Goal: Transaction & Acquisition: Book appointment/travel/reservation

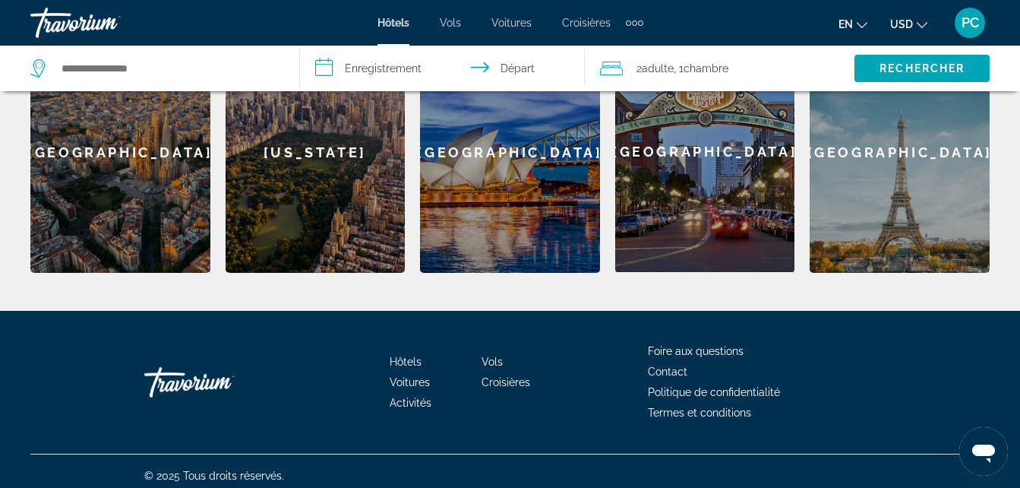
scroll to position [545, 0]
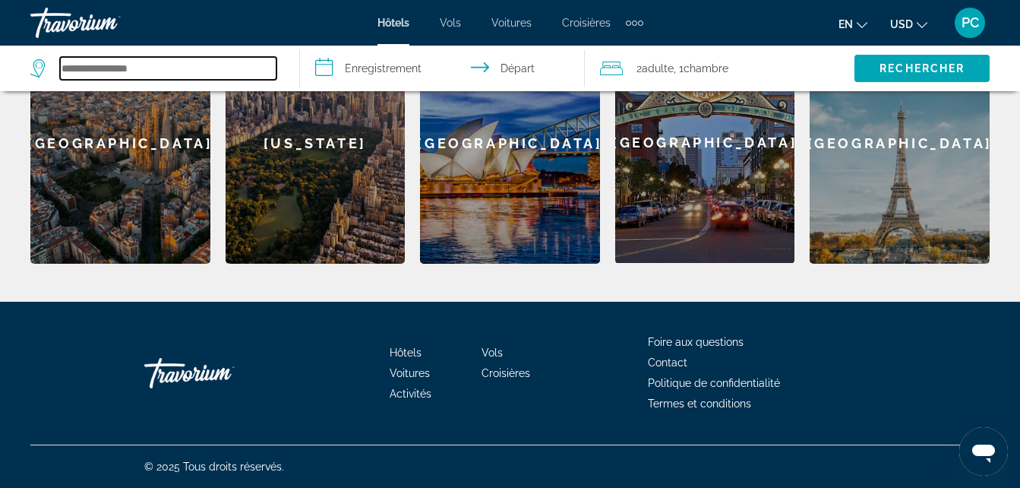
click at [108, 68] on input "Rechercher une destination hôtelière" at bounding box center [168, 68] width 217 height 23
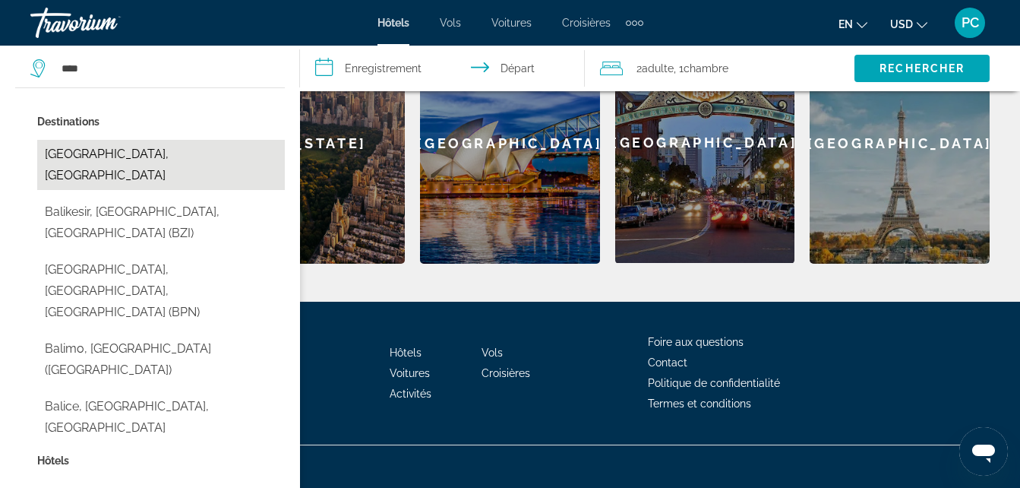
click at [113, 157] on button "Île de Bali, Indonésie" at bounding box center [161, 165] width 248 height 50
type input "**********"
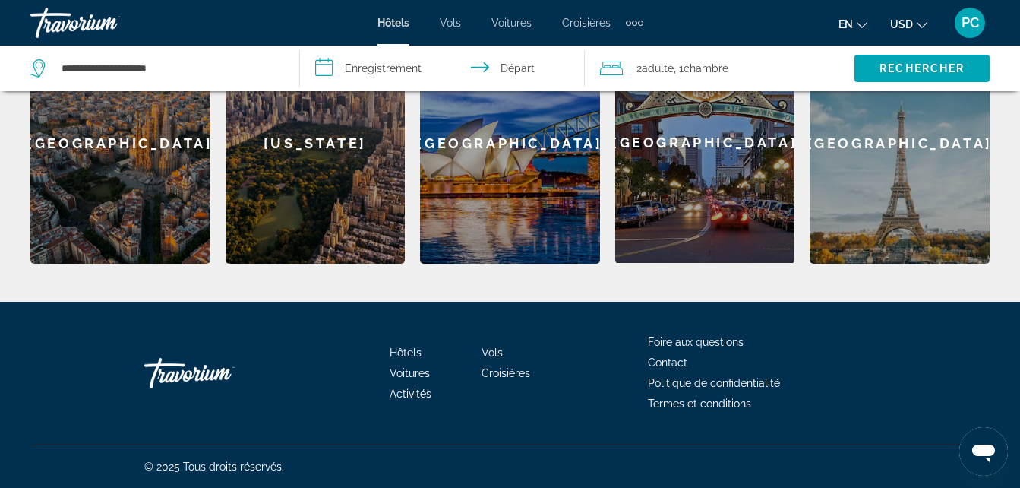
click at [514, 68] on input "**********" at bounding box center [445, 71] width 291 height 50
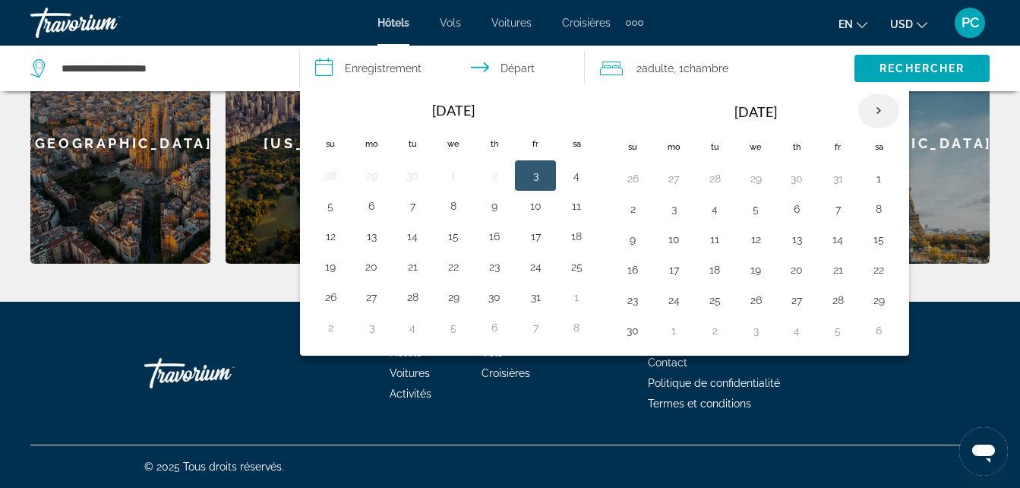
click at [880, 109] on th "Next month" at bounding box center [878, 110] width 41 height 33
click at [718, 273] on button "23" at bounding box center [715, 269] width 24 height 21
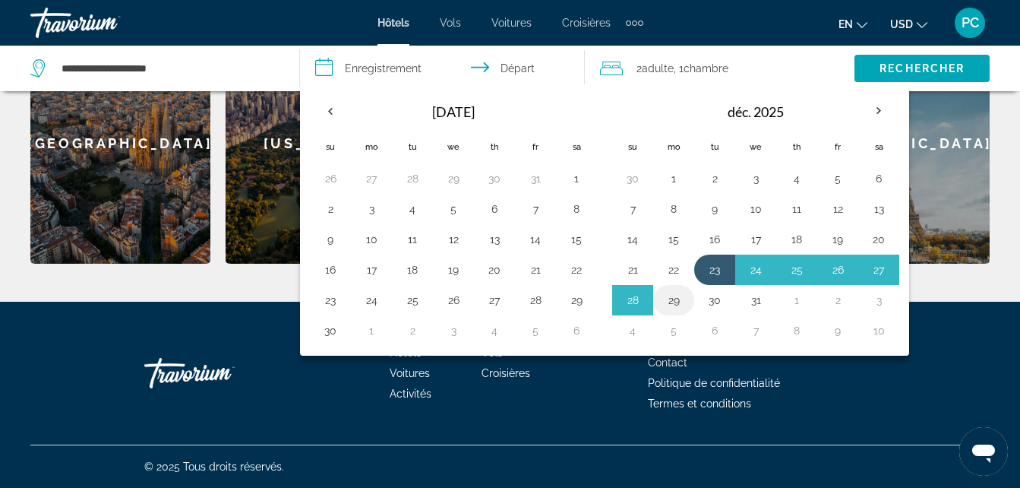
drag, startPoint x: 677, startPoint y: 294, endPoint x: 671, endPoint y: 302, distance: 9.7
click at [676, 295] on button "29" at bounding box center [674, 299] width 24 height 21
type input "**********"
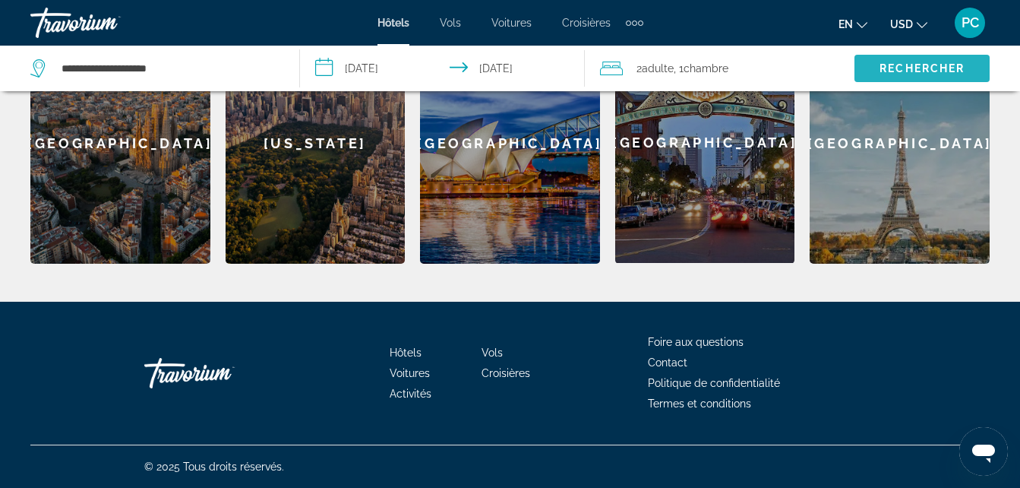
click at [885, 67] on span "Rechercher" at bounding box center [922, 68] width 85 height 12
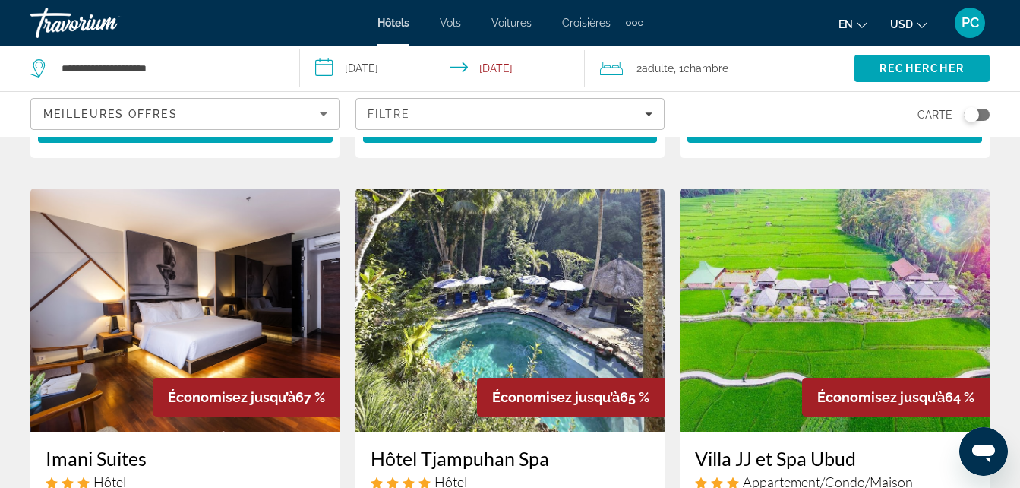
scroll to position [608, 0]
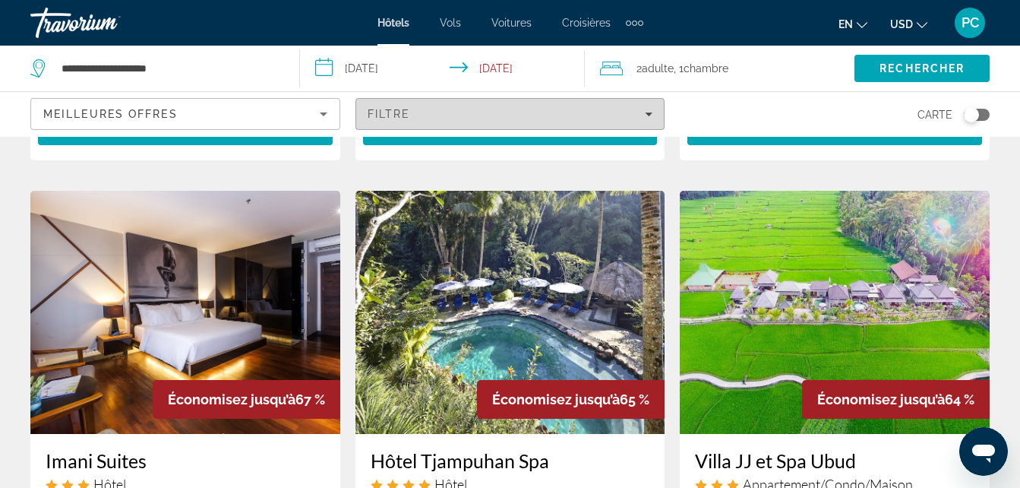
click at [651, 112] on icon "Filtres" at bounding box center [649, 114] width 8 height 8
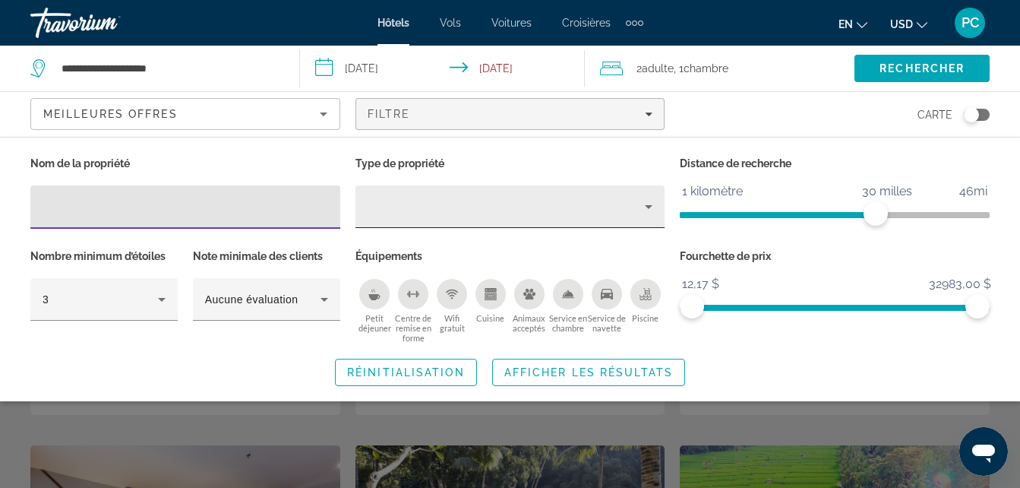
scroll to position [380, 0]
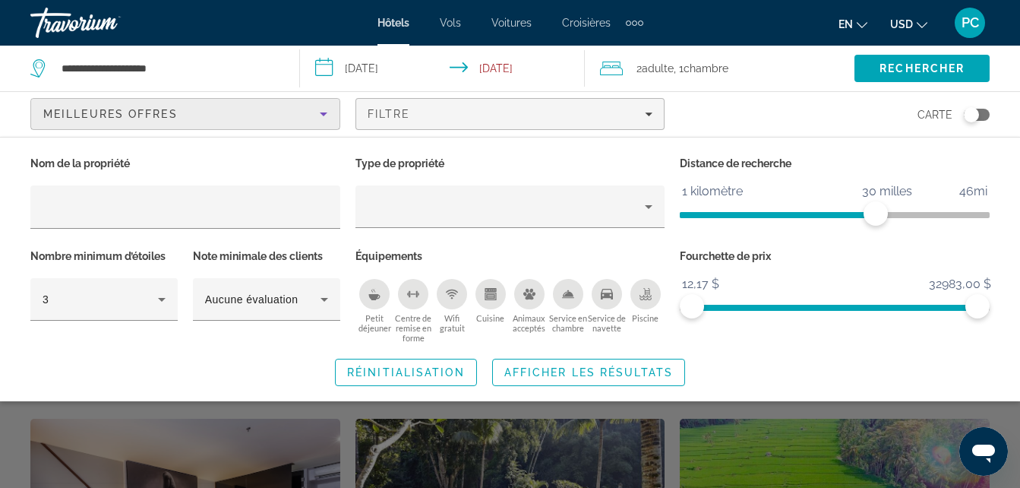
click at [321, 113] on icon "Trier par" at bounding box center [324, 114] width 8 height 4
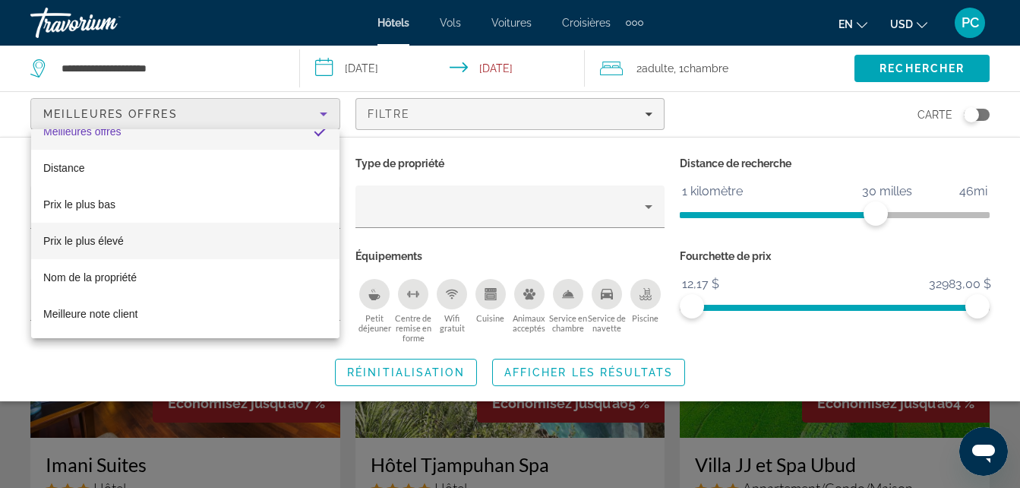
scroll to position [608, 0]
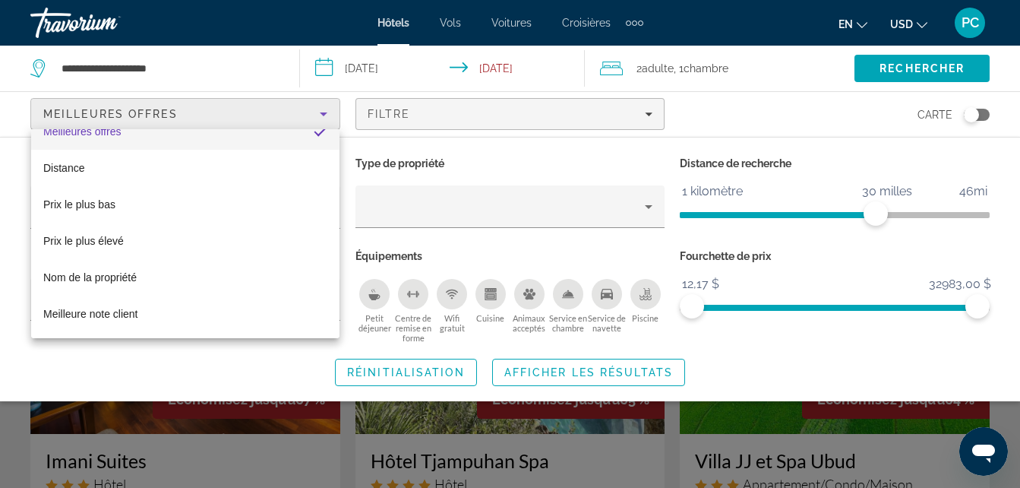
click at [207, 437] on div at bounding box center [510, 244] width 1020 height 488
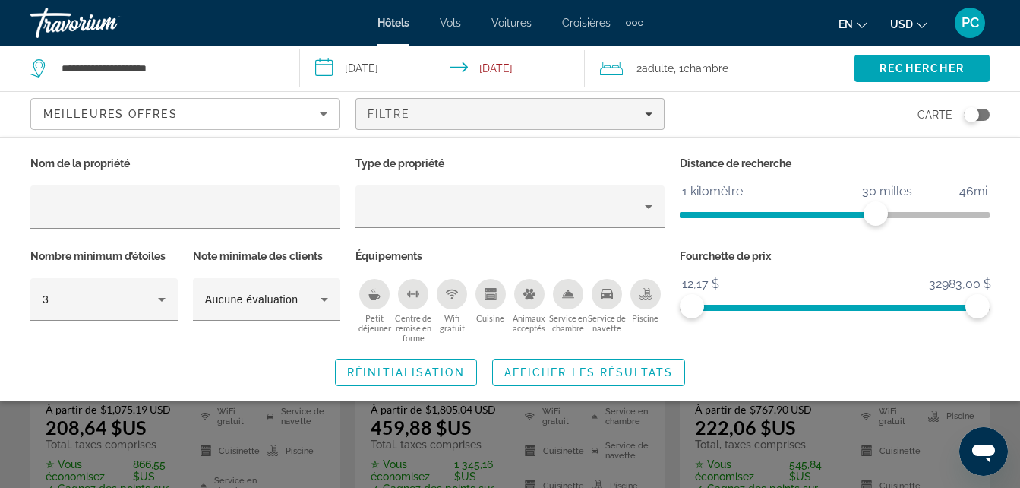
scroll to position [0, 0]
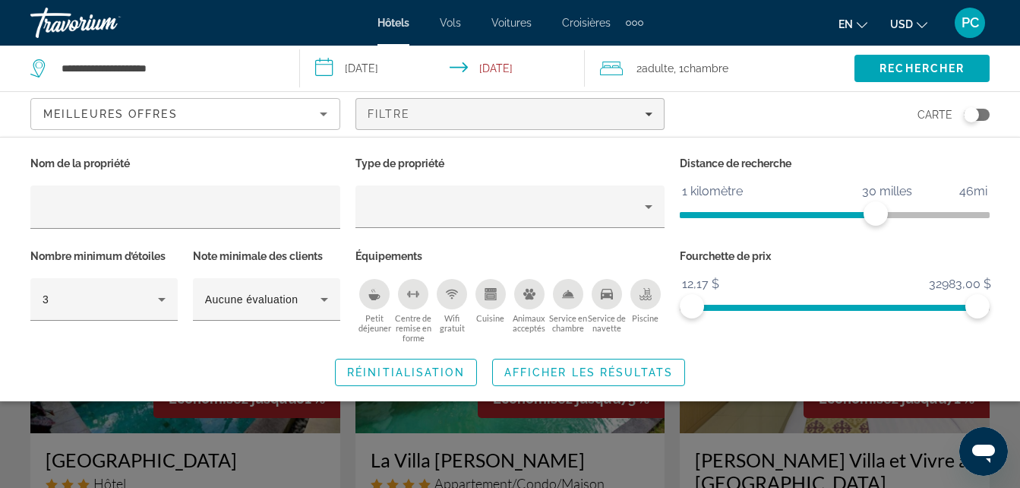
click at [446, 427] on div "Widget de recherche" at bounding box center [510, 358] width 1020 height 260
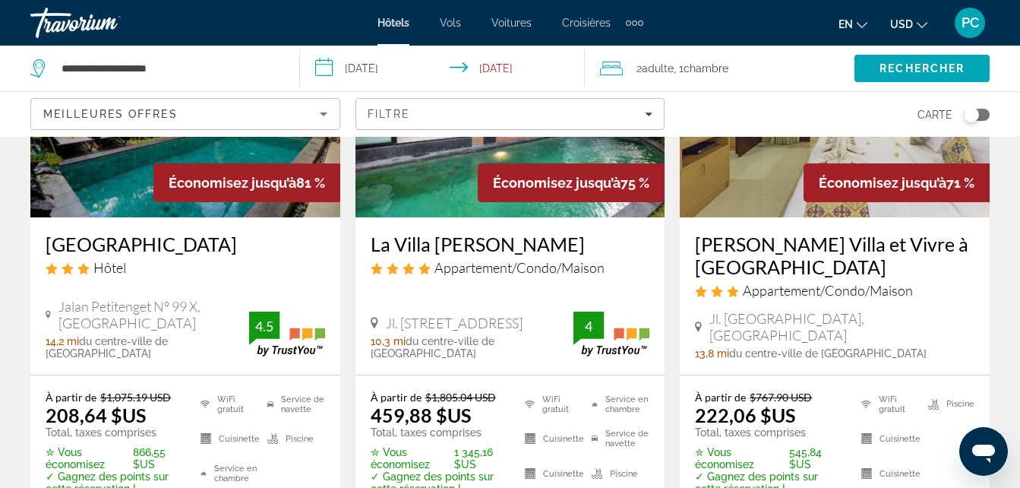
scroll to position [76, 0]
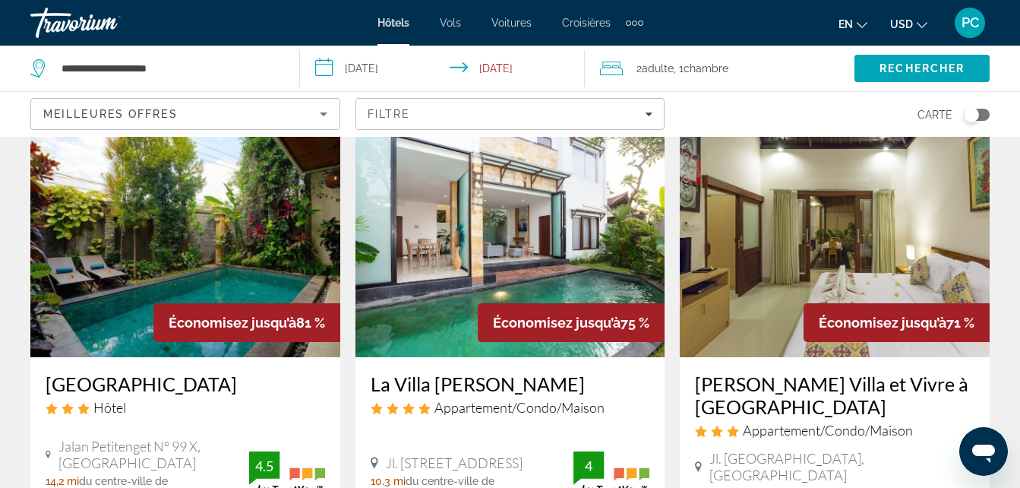
click at [460, 271] on img "Contenu principal" at bounding box center [511, 235] width 310 height 243
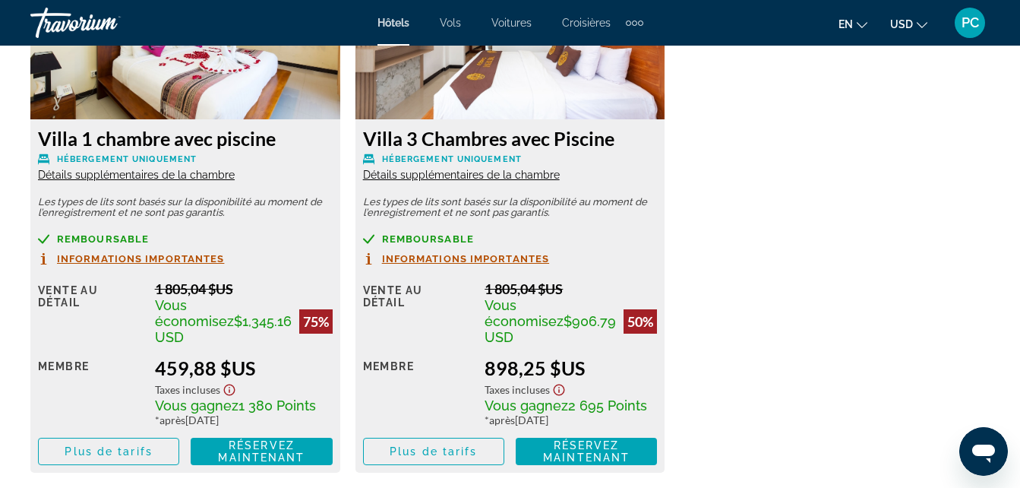
scroll to position [2507, 0]
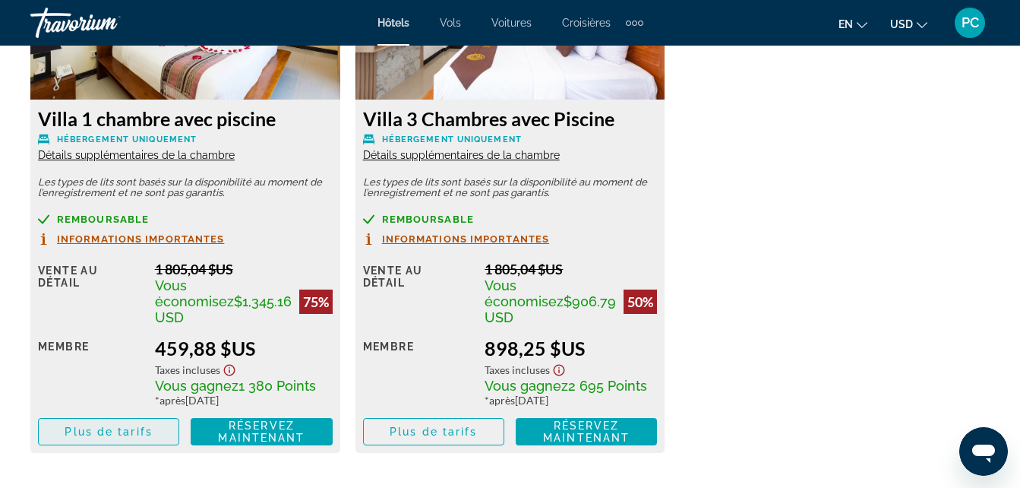
click at [132, 434] on span "Plus de tarifs" at bounding box center [108, 431] width 87 height 12
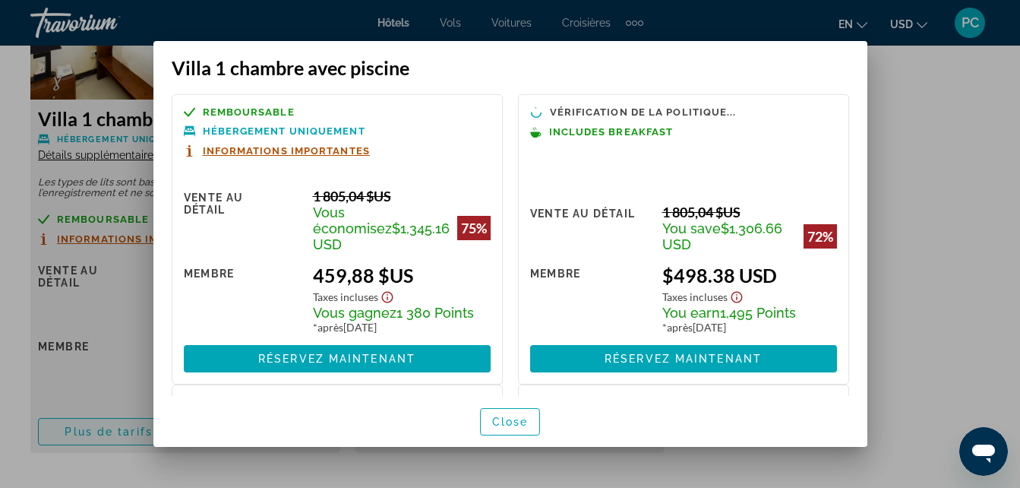
scroll to position [0, 0]
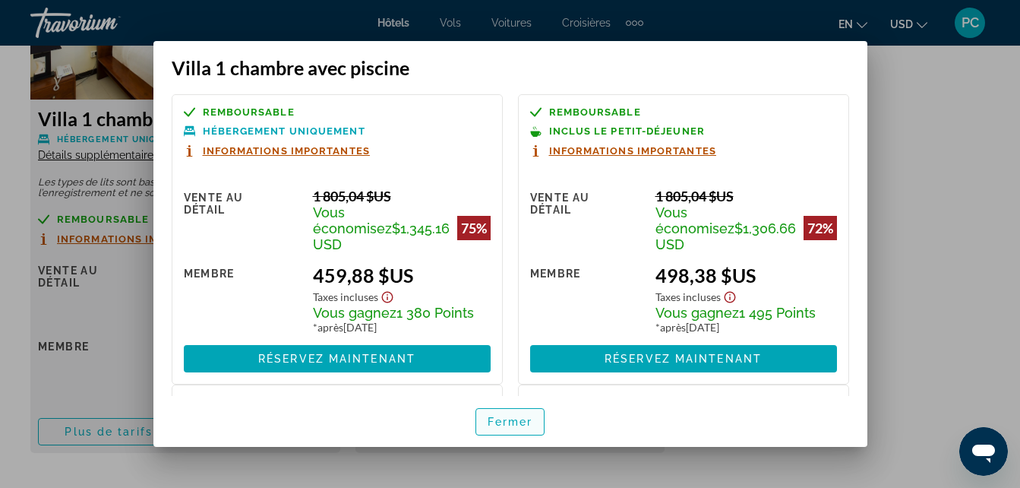
click at [500, 421] on span "Fermer" at bounding box center [511, 422] width 46 height 12
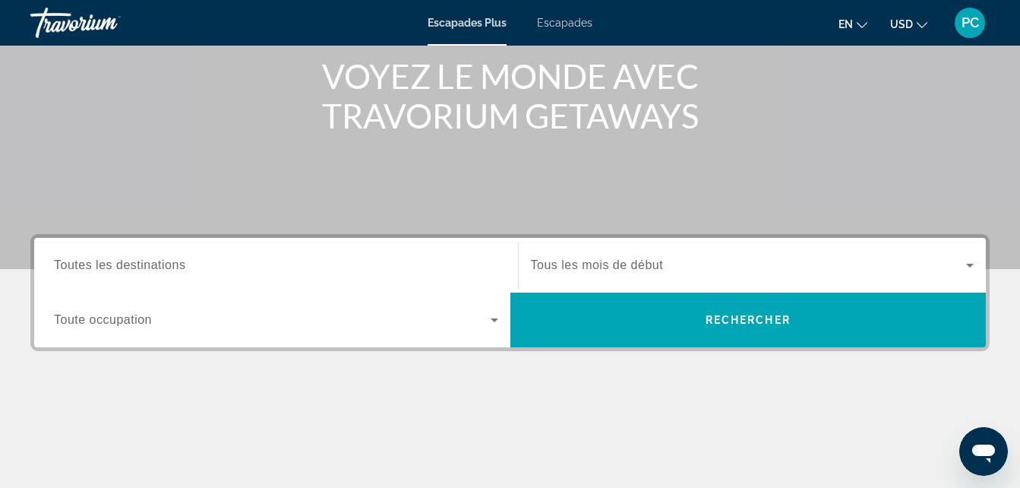
scroll to position [228, 0]
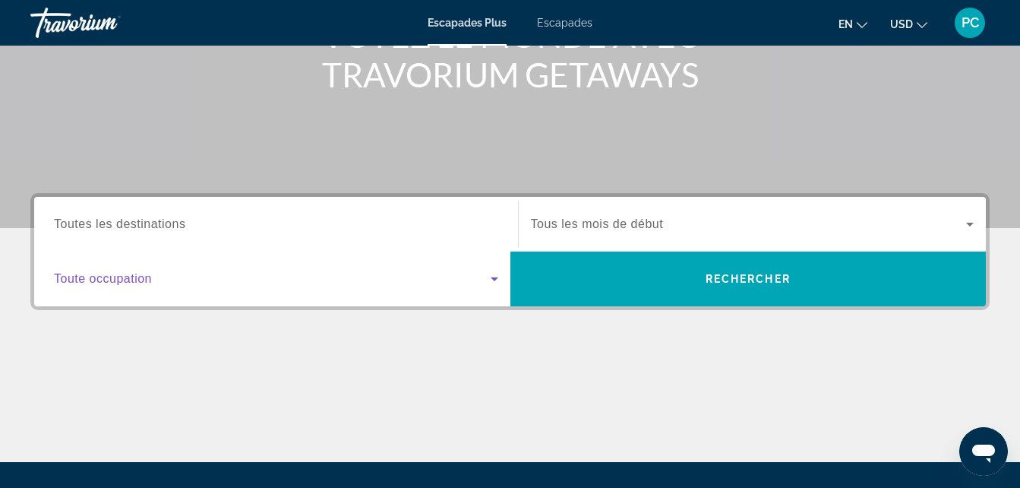
click at [491, 277] on icon "Widget de recherche" at bounding box center [494, 279] width 18 height 18
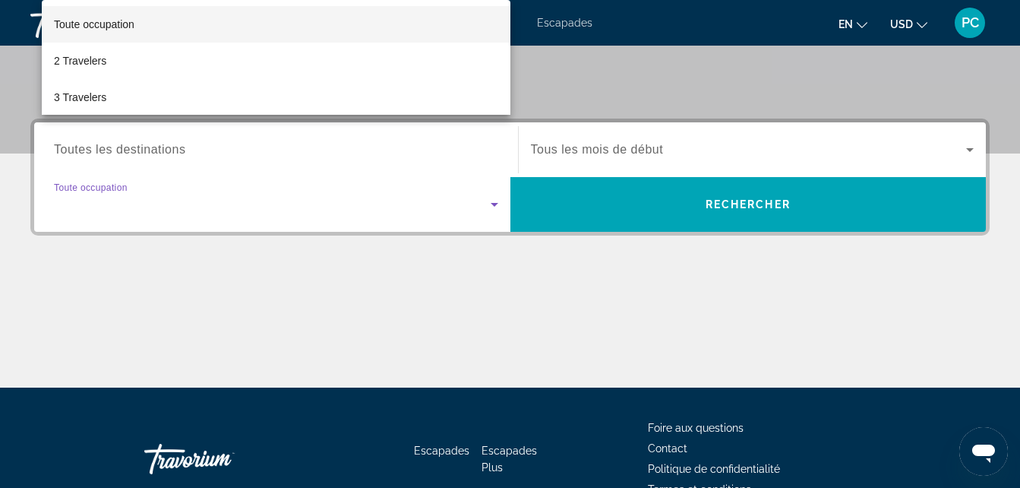
scroll to position [371, 0]
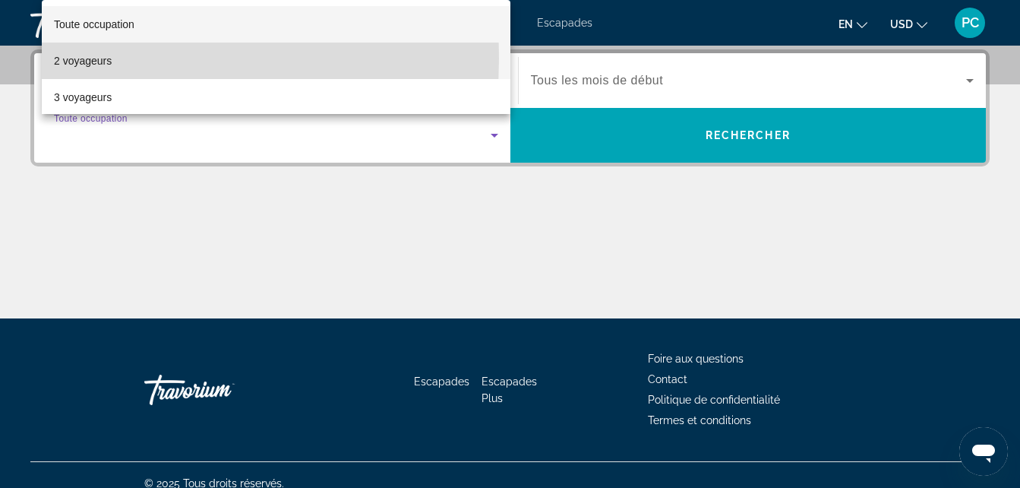
click at [87, 58] on font "2 voyageurs" at bounding box center [83, 61] width 58 height 12
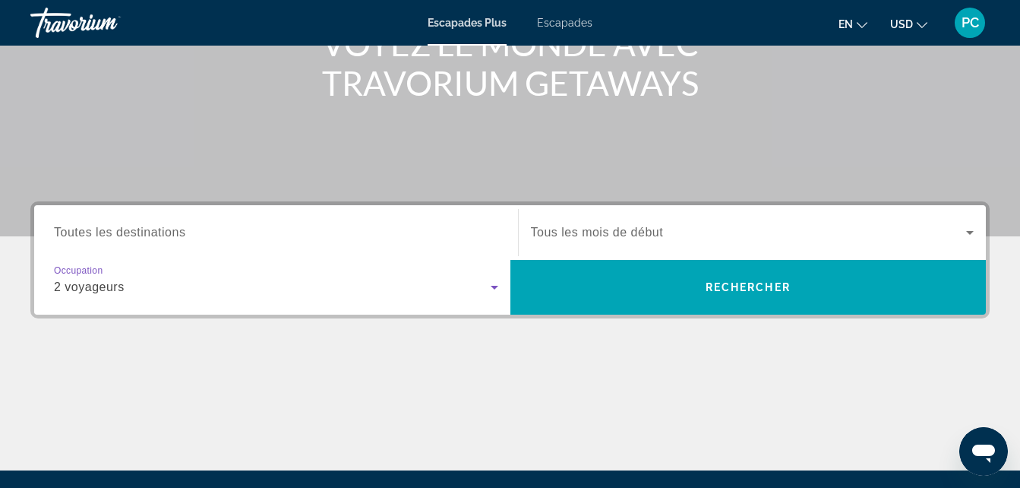
click at [137, 232] on span "Toutes les destinations" at bounding box center [119, 232] width 131 height 13
click at [137, 232] on input "Destination Toutes les destinations" at bounding box center [276, 233] width 444 height 18
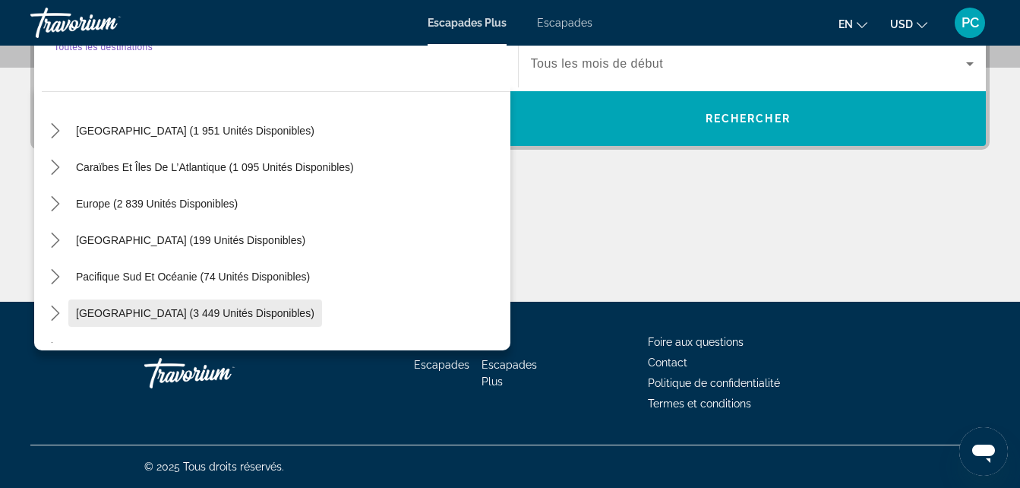
scroll to position [94, 0]
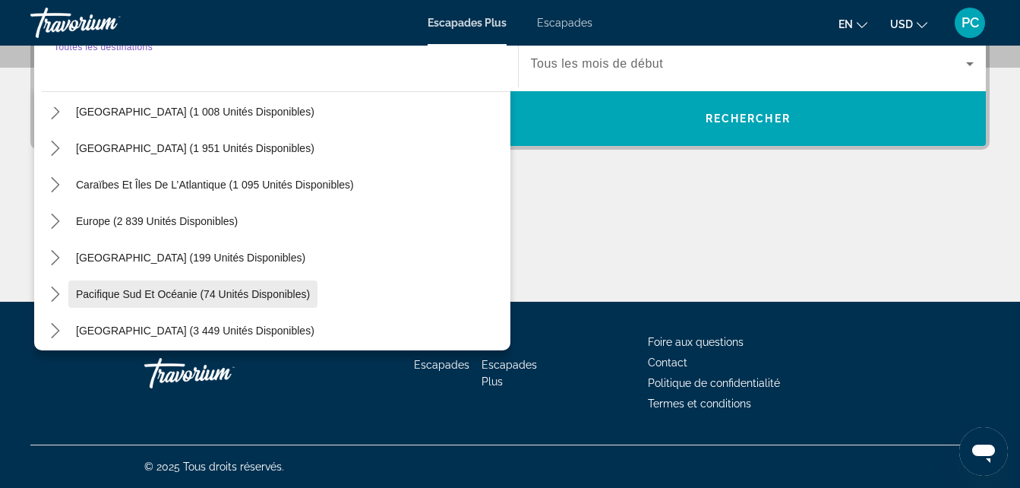
click at [143, 291] on span "Pacifique Sud et Océanie (74 unités disponibles)" at bounding box center [193, 294] width 234 height 12
type input "**********"
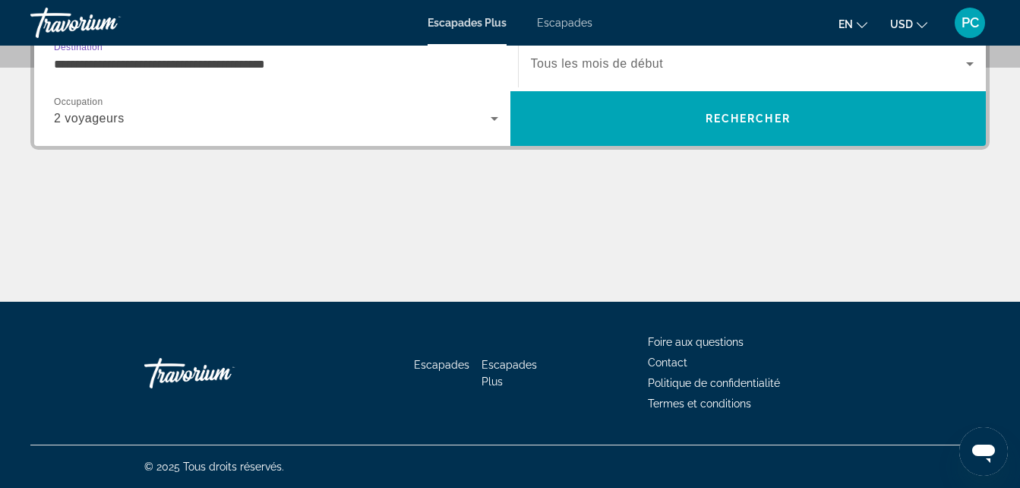
scroll to position [371, 0]
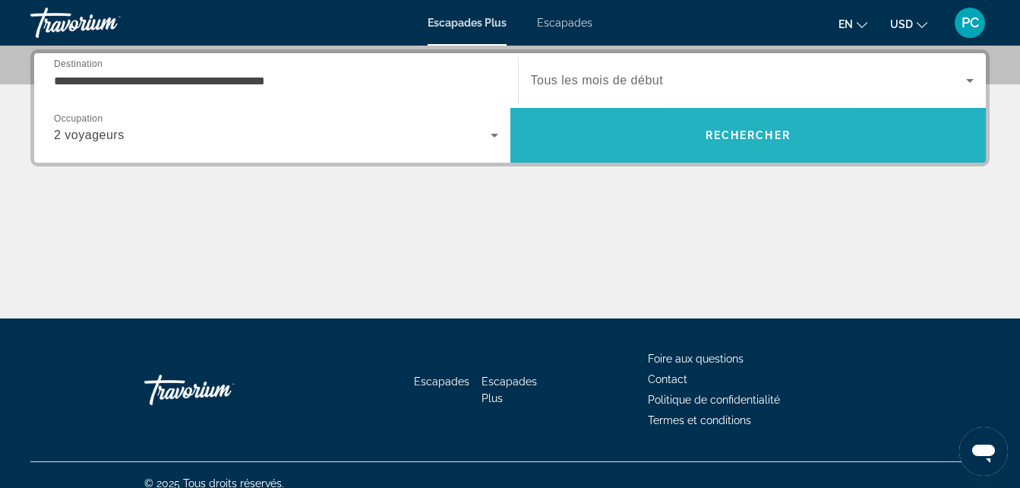
click at [729, 132] on span "Rechercher" at bounding box center [748, 135] width 85 height 12
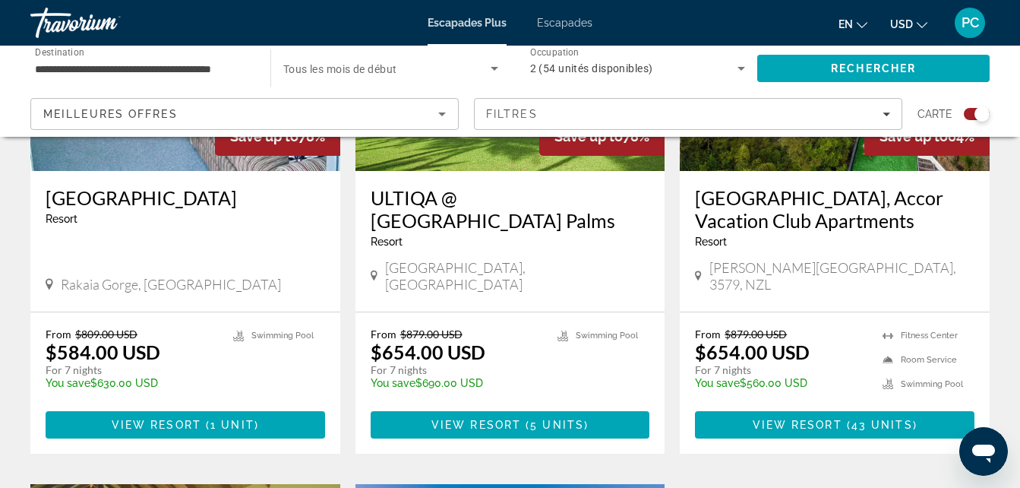
scroll to position [760, 0]
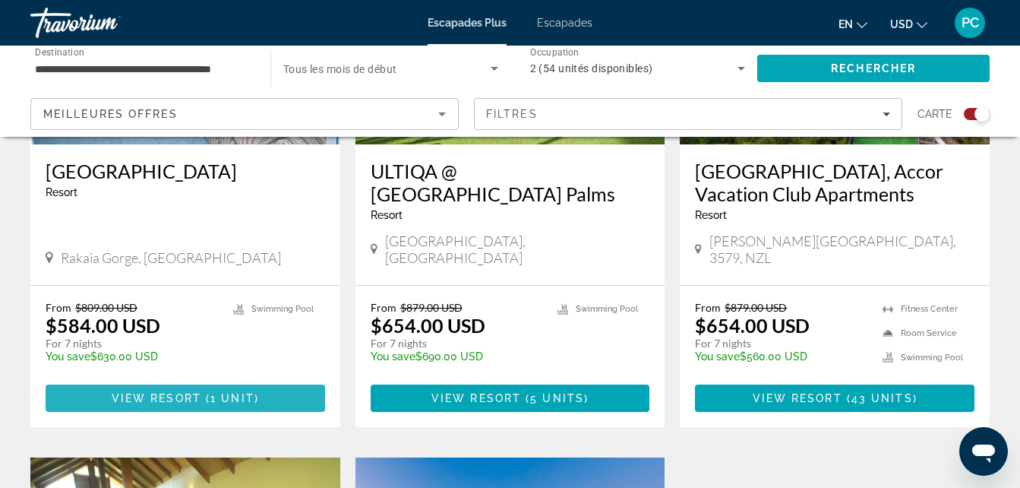
click at [174, 392] on span "View Resort" at bounding box center [157, 398] width 90 height 12
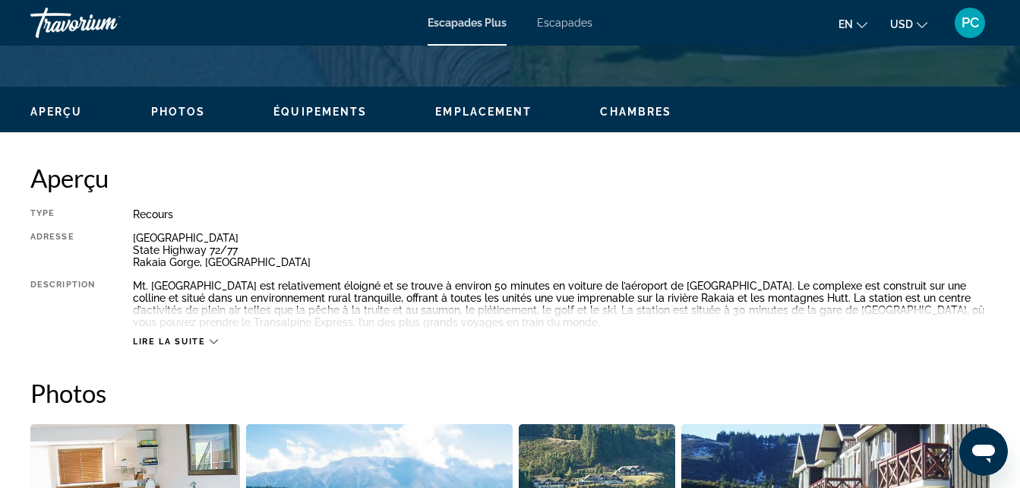
scroll to position [684, 0]
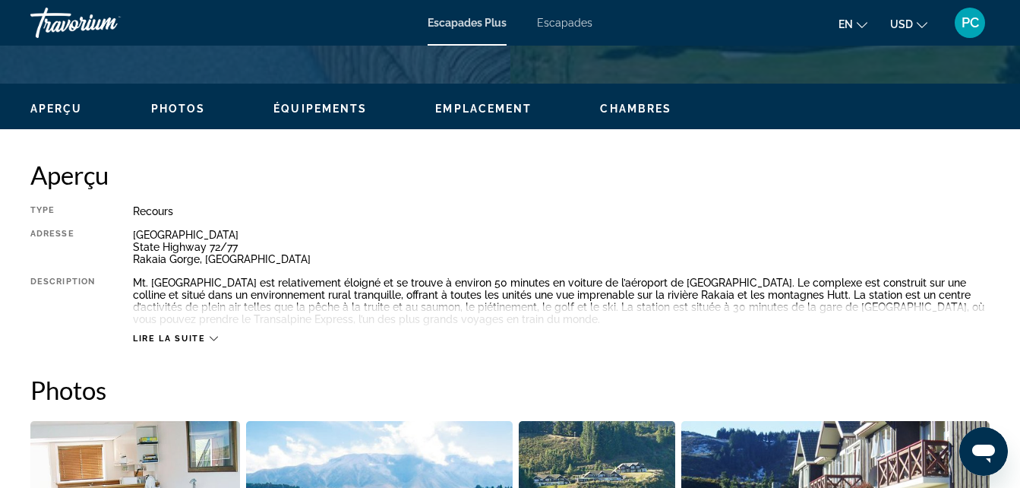
click at [211, 338] on icon "Contenu principal" at bounding box center [214, 339] width 8 height 5
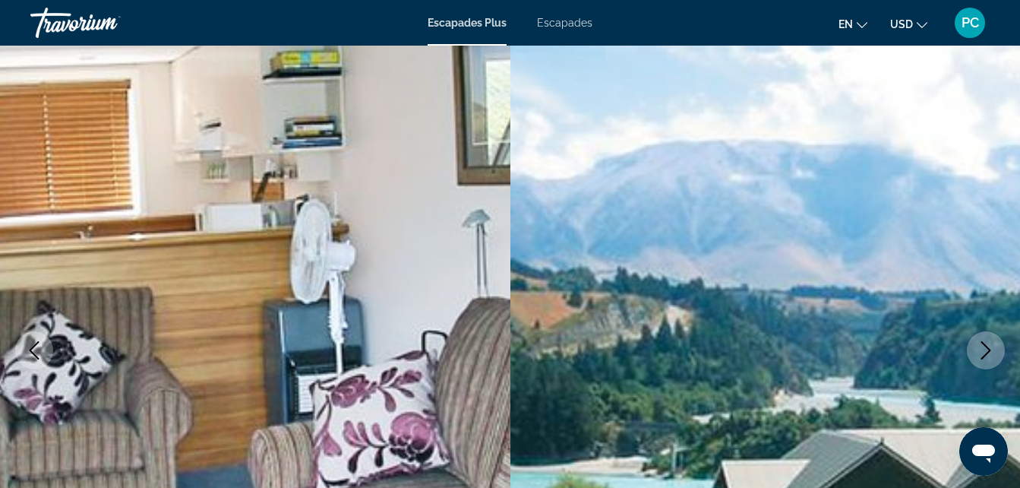
scroll to position [152, 0]
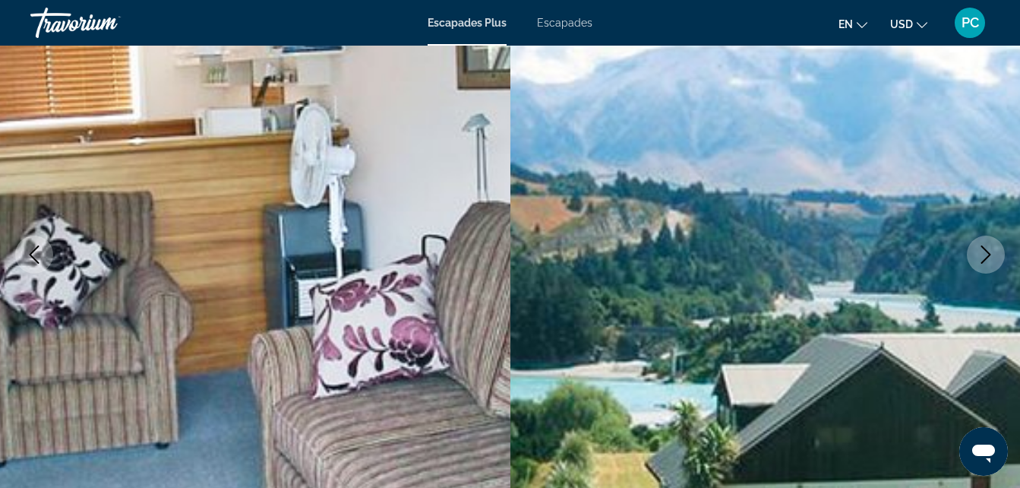
click at [865, 27] on icon "Changer la langue" at bounding box center [862, 25] width 11 height 11
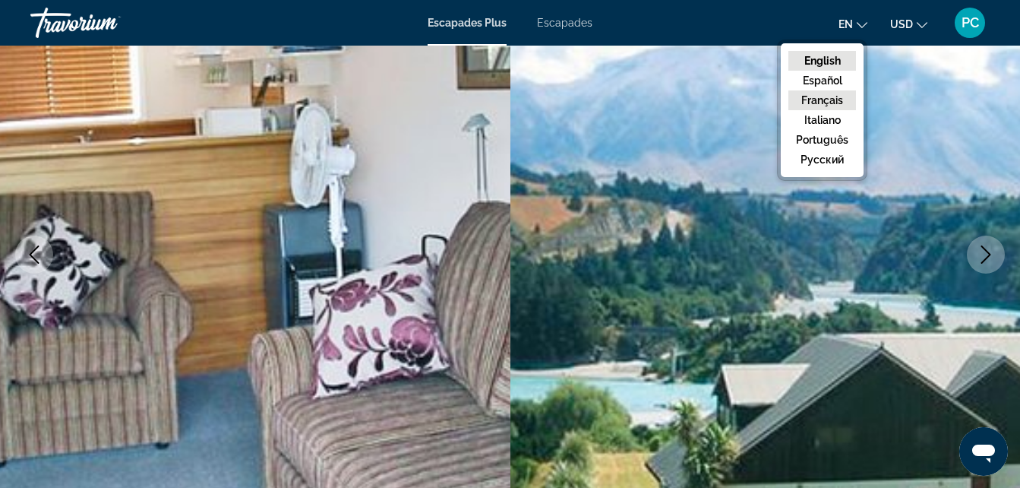
click at [822, 105] on button "Français" at bounding box center [823, 100] width 68 height 20
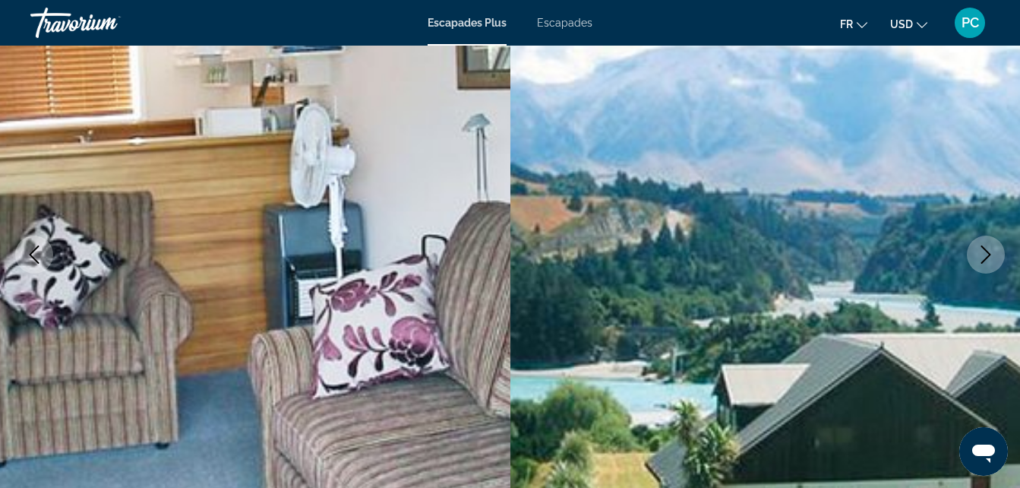
click at [571, 19] on span "Escapades" at bounding box center [564, 23] width 55 height 12
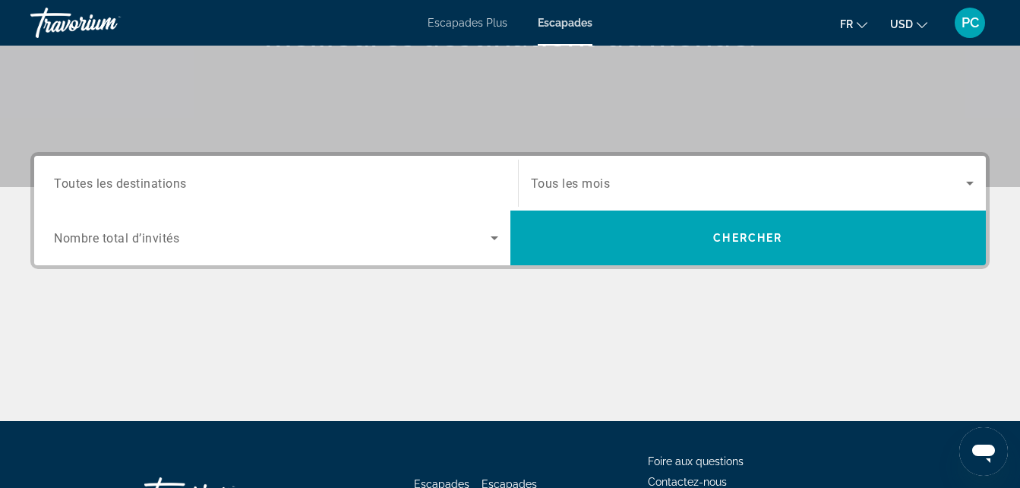
scroll to position [304, 0]
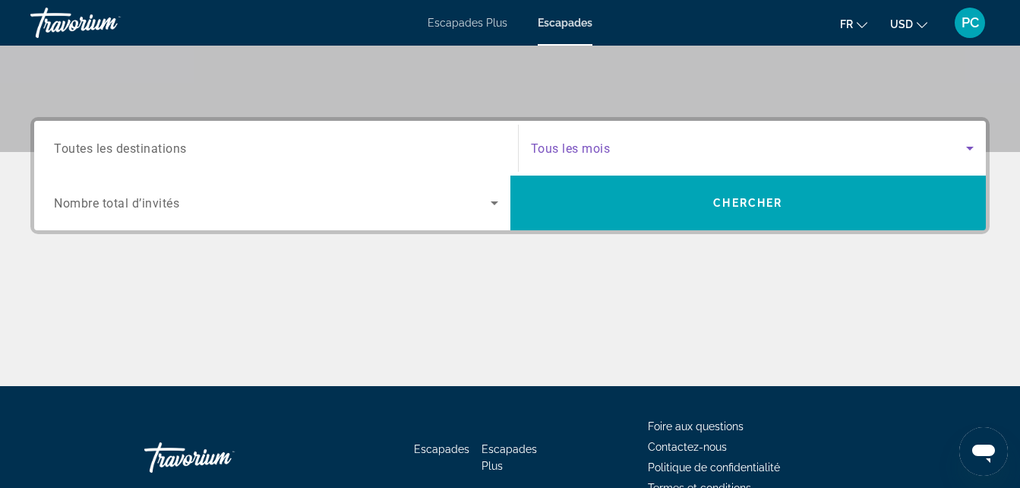
click at [969, 144] on icon "Widget de recherche" at bounding box center [970, 148] width 18 height 18
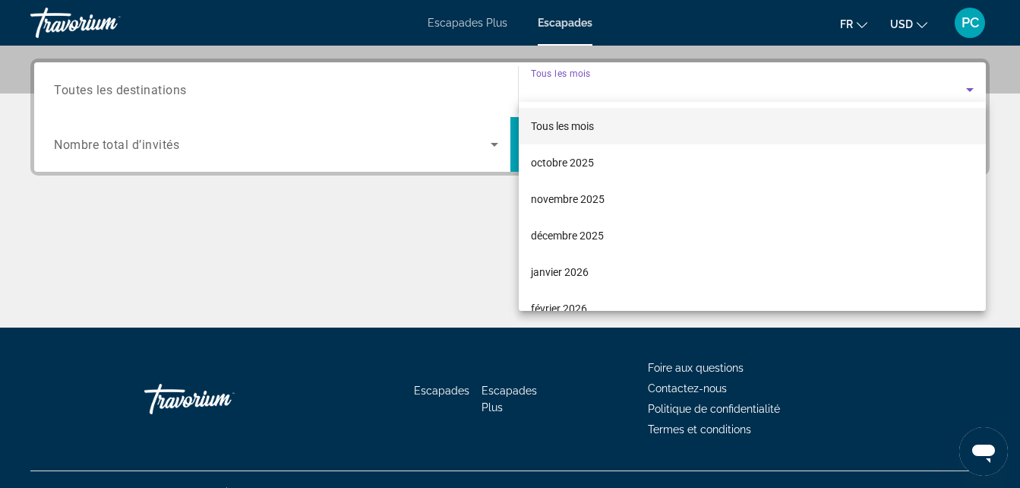
scroll to position [371, 0]
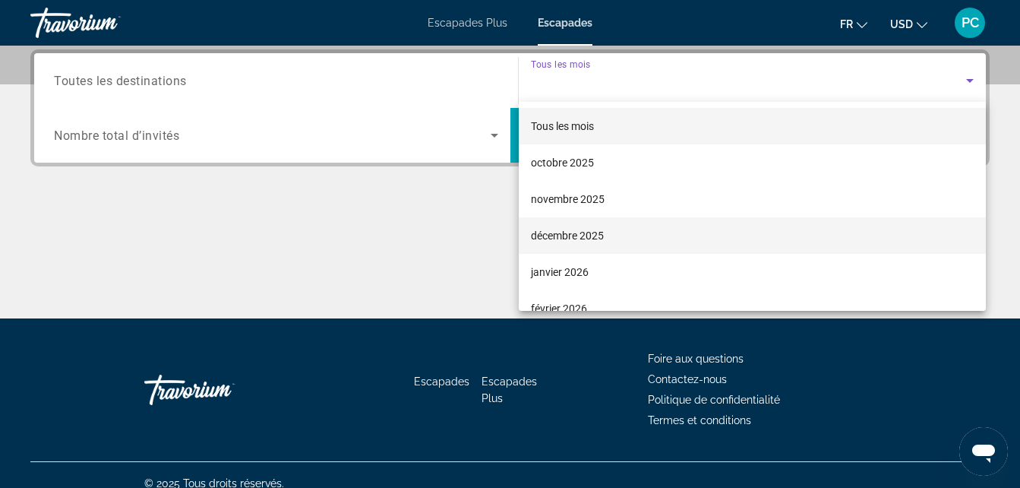
click at [566, 232] on font "décembre 2025" at bounding box center [567, 235] width 73 height 12
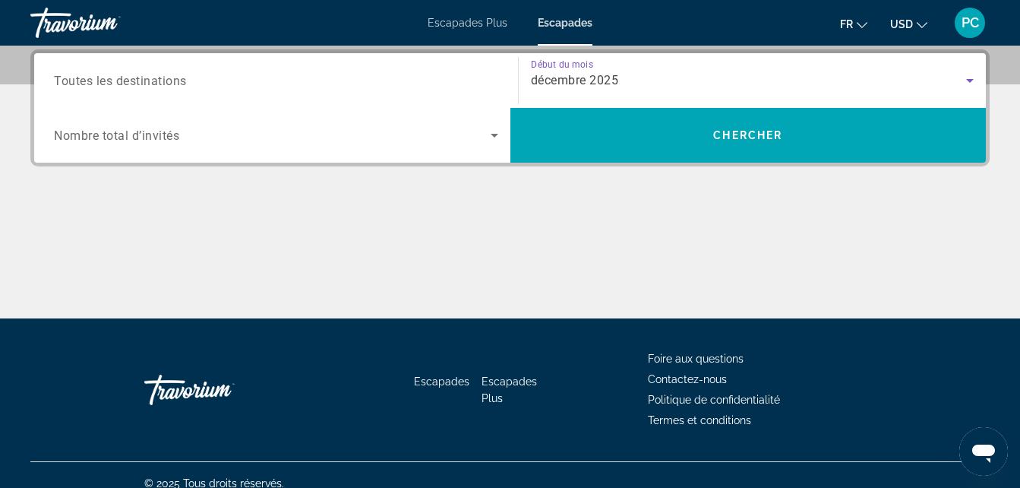
click at [495, 134] on icon "Widget de recherche" at bounding box center [495, 136] width 8 height 4
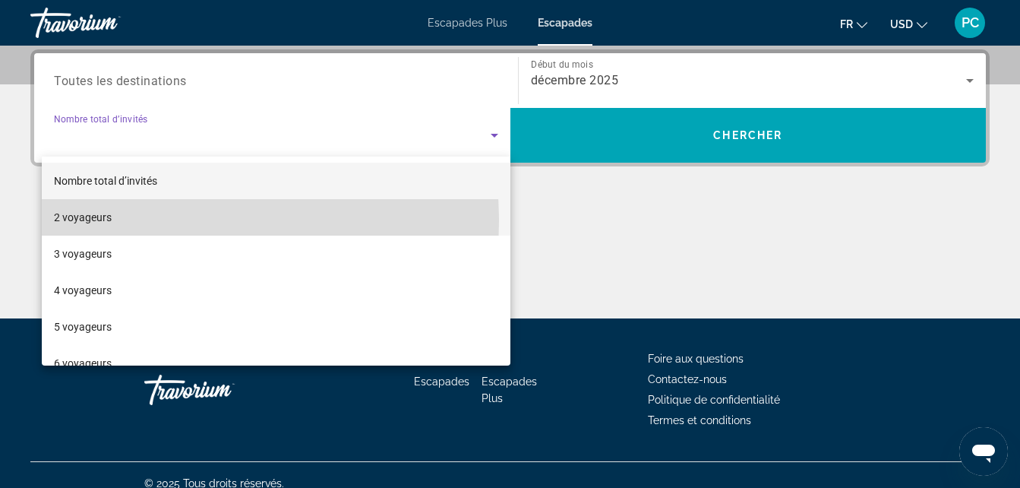
click at [106, 221] on font "2 voyageurs" at bounding box center [83, 217] width 58 height 12
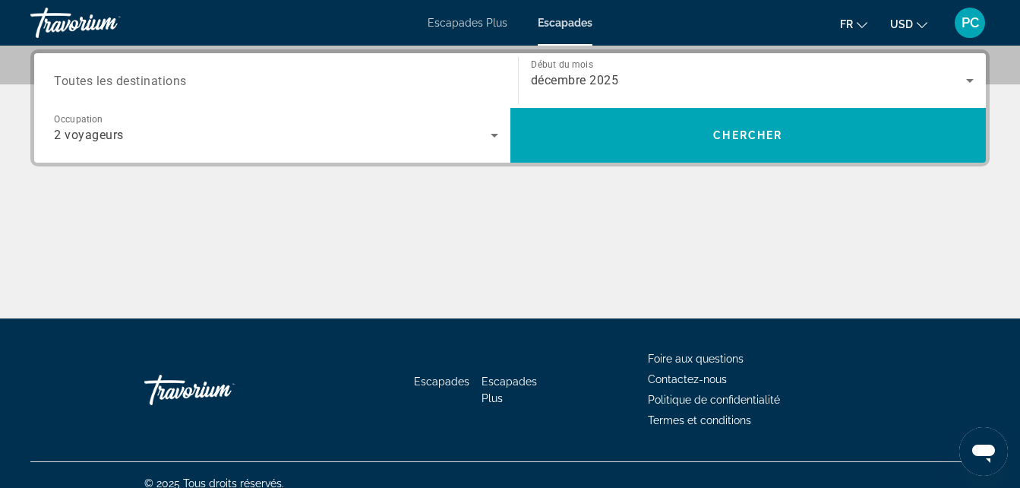
click at [65, 73] on span "Toutes les destinations" at bounding box center [120, 80] width 133 height 14
click at [65, 73] on input "Destination Toutes les destinations" at bounding box center [276, 81] width 444 height 18
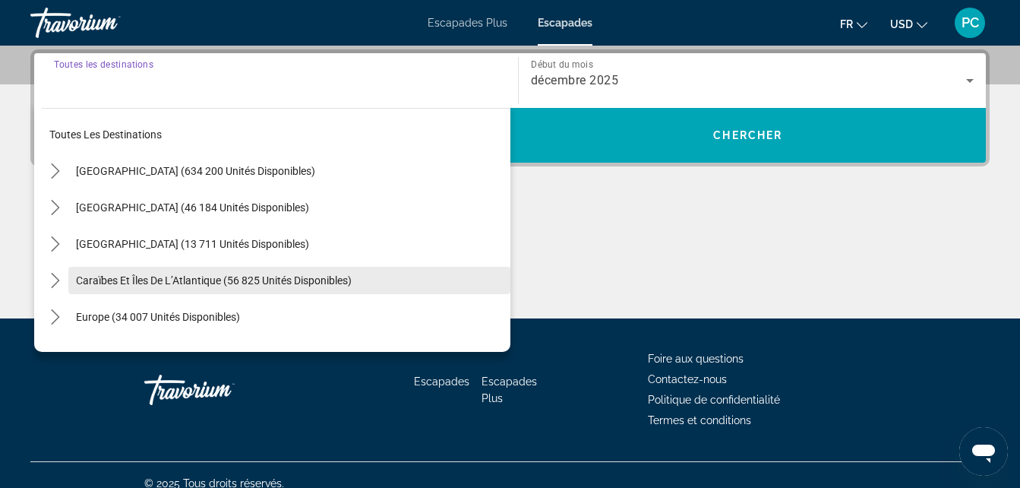
click at [145, 284] on span "Caraïbes et îles de l’Atlantique (56 825 unités disponibles)" at bounding box center [214, 280] width 276 height 12
type input "**********"
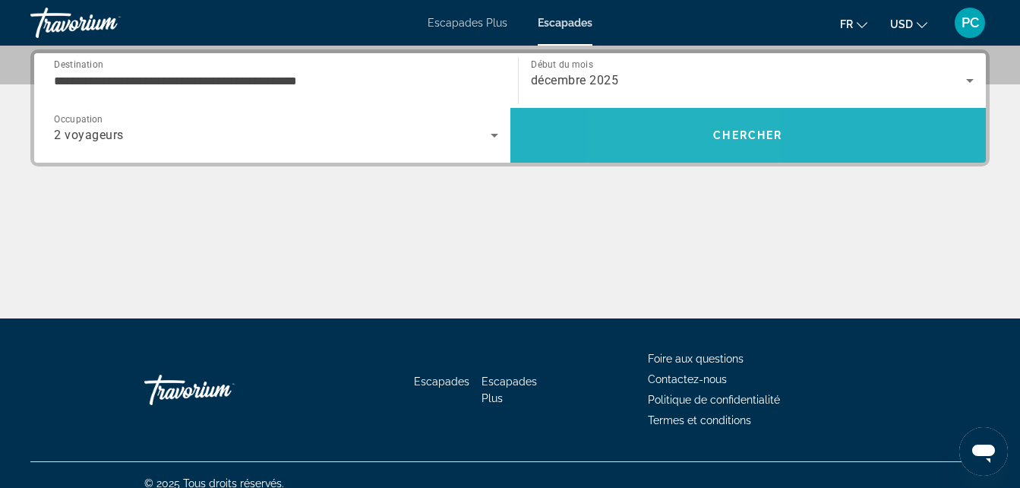
click at [691, 140] on span "Rechercher" at bounding box center [748, 135] width 476 height 36
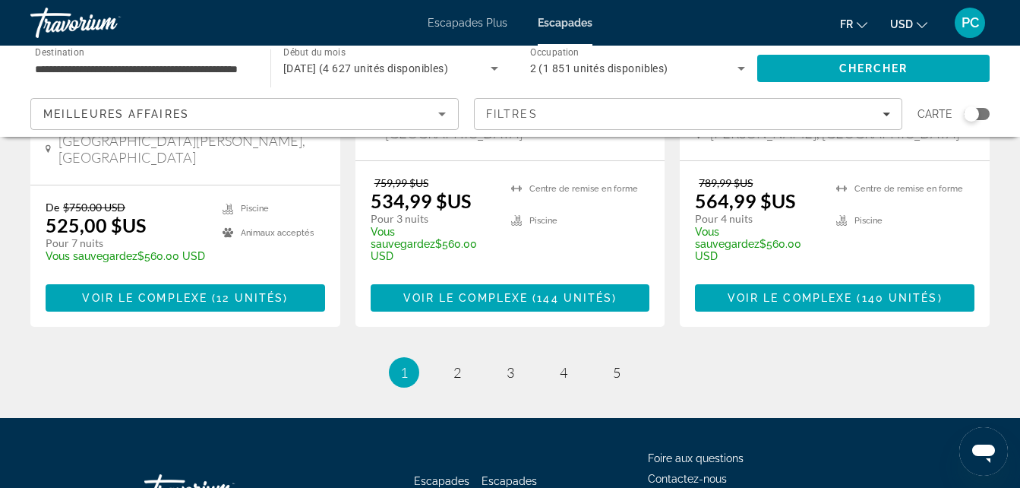
scroll to position [2127, 0]
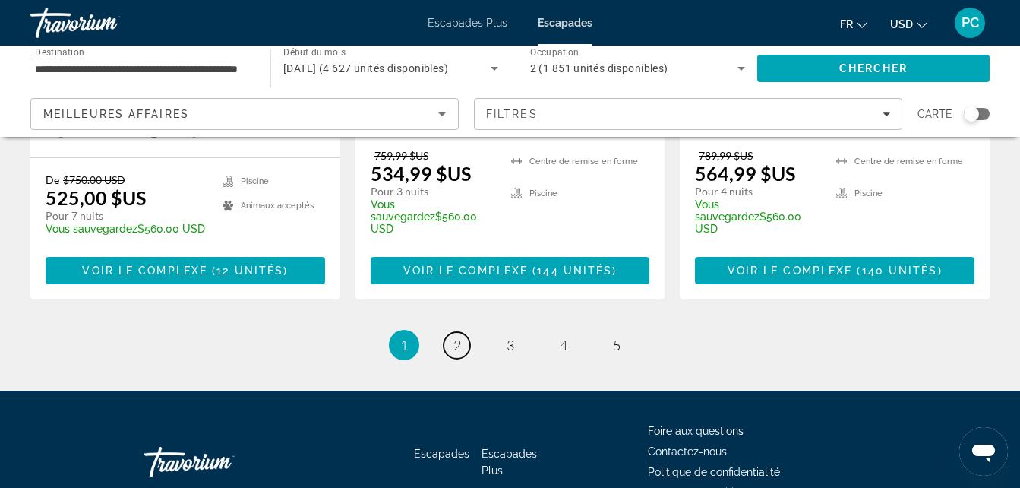
click at [457, 337] on span "2" at bounding box center [458, 345] width 8 height 17
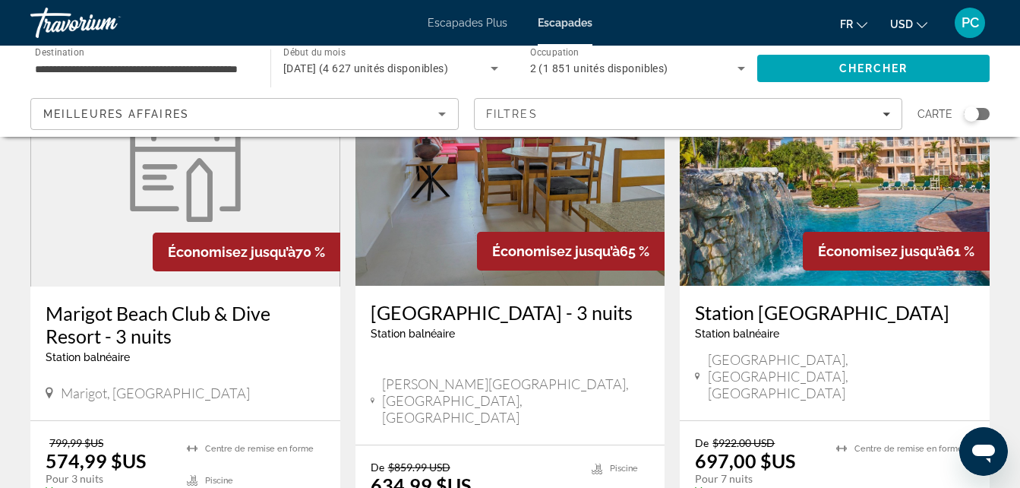
scroll to position [152, 0]
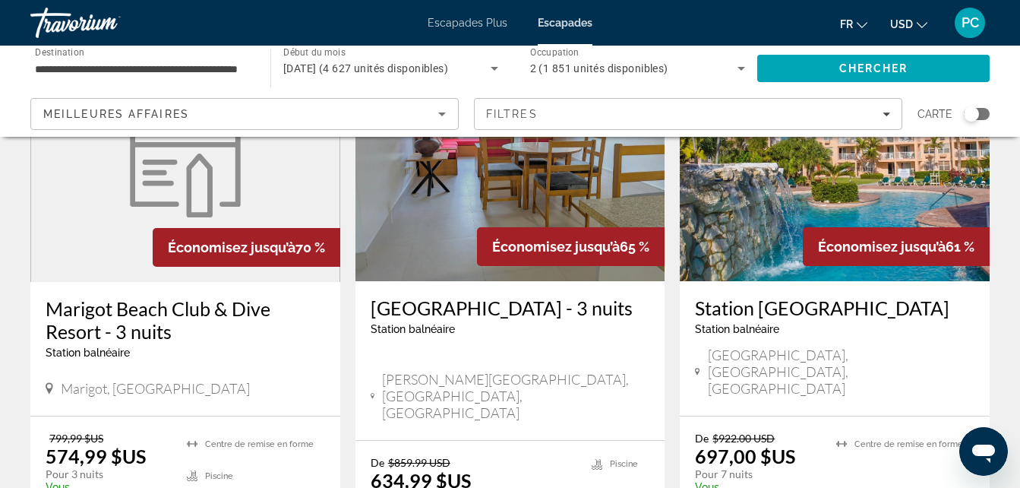
click at [840, 192] on img "Contenu principal" at bounding box center [835, 159] width 310 height 243
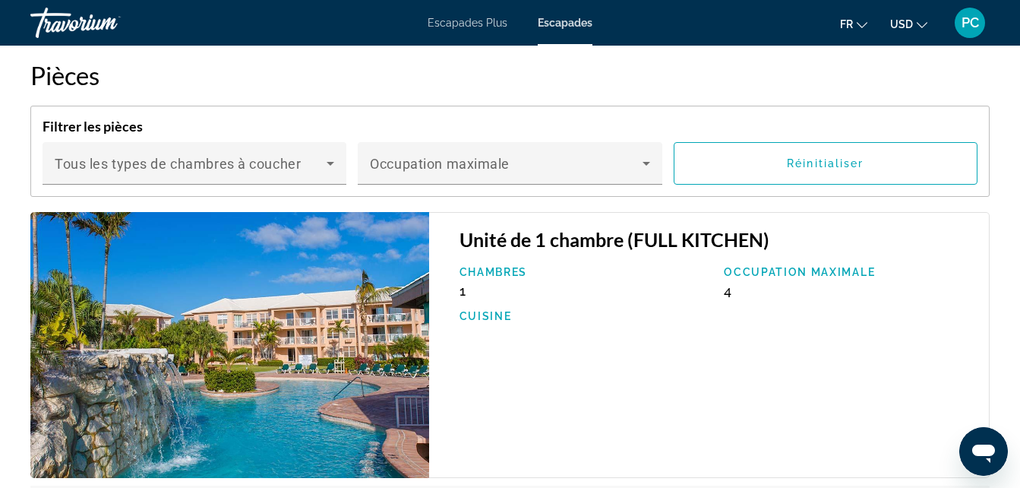
scroll to position [2507, 0]
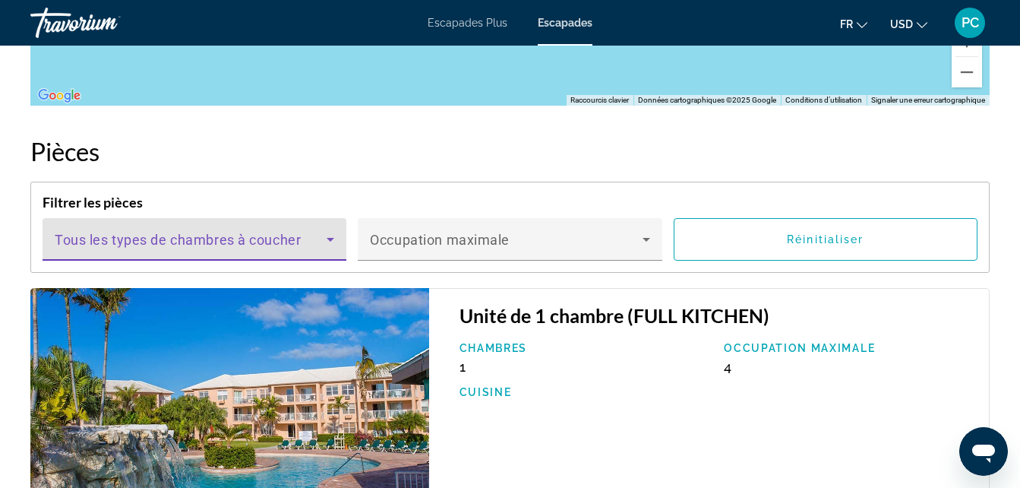
click at [330, 230] on icon "Contenu principal" at bounding box center [330, 239] width 18 height 18
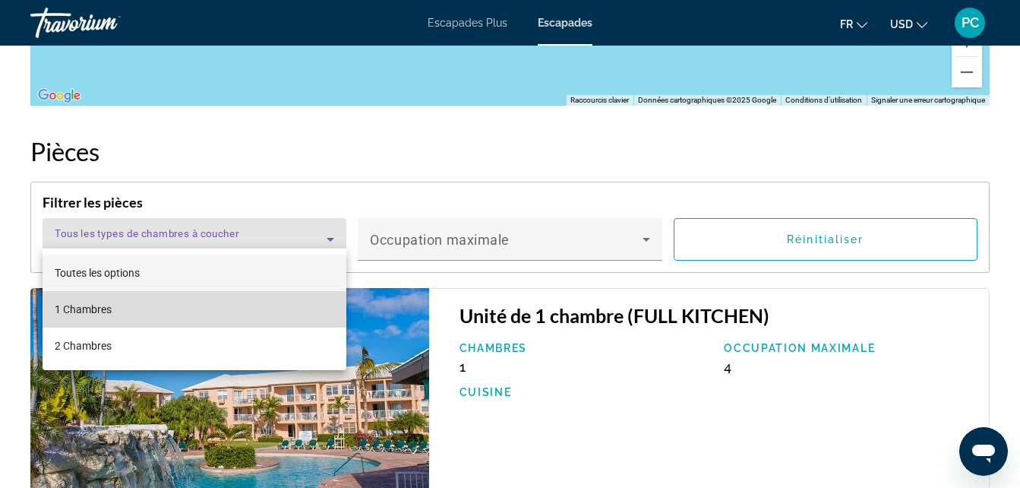
click at [87, 311] on span "1 Chambres" at bounding box center [83, 309] width 57 height 18
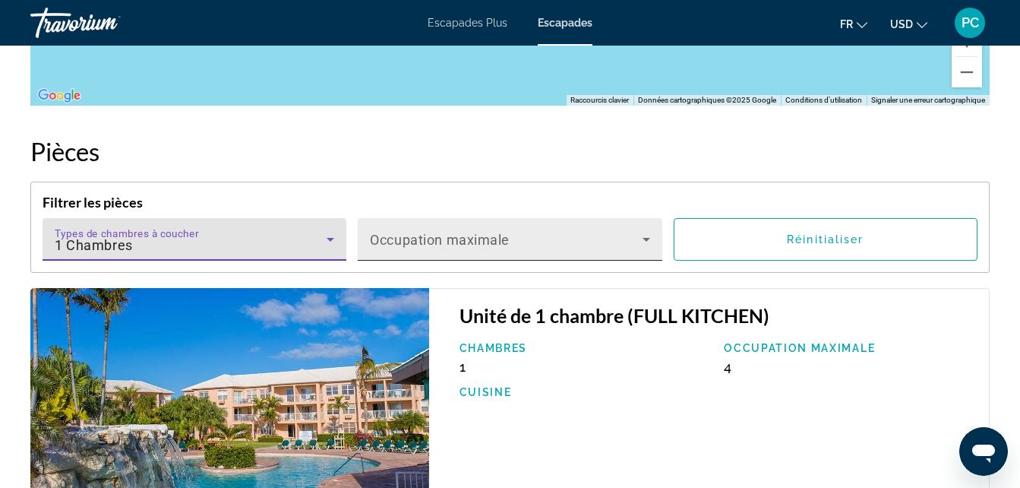
click at [648, 230] on icon "Contenu principal" at bounding box center [646, 239] width 18 height 18
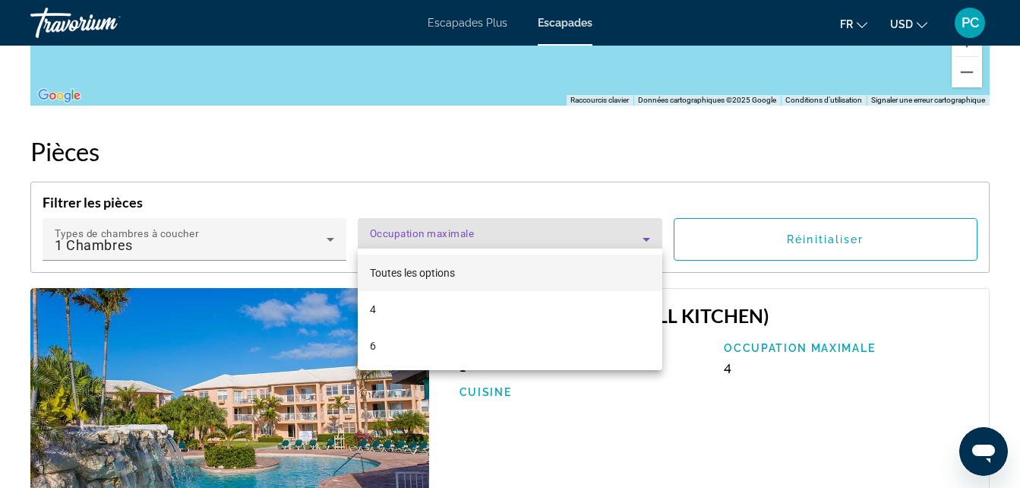
click at [640, 226] on div at bounding box center [510, 244] width 1020 height 488
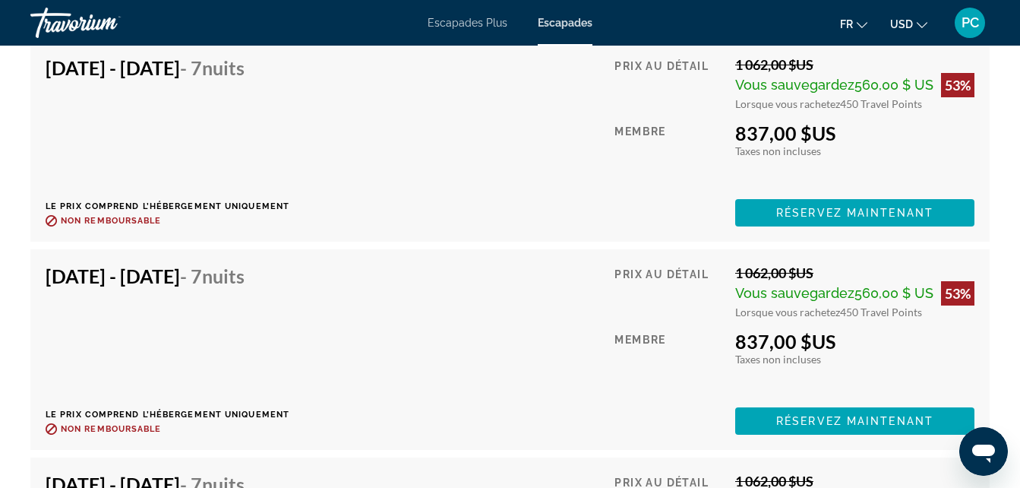
scroll to position [4482, 0]
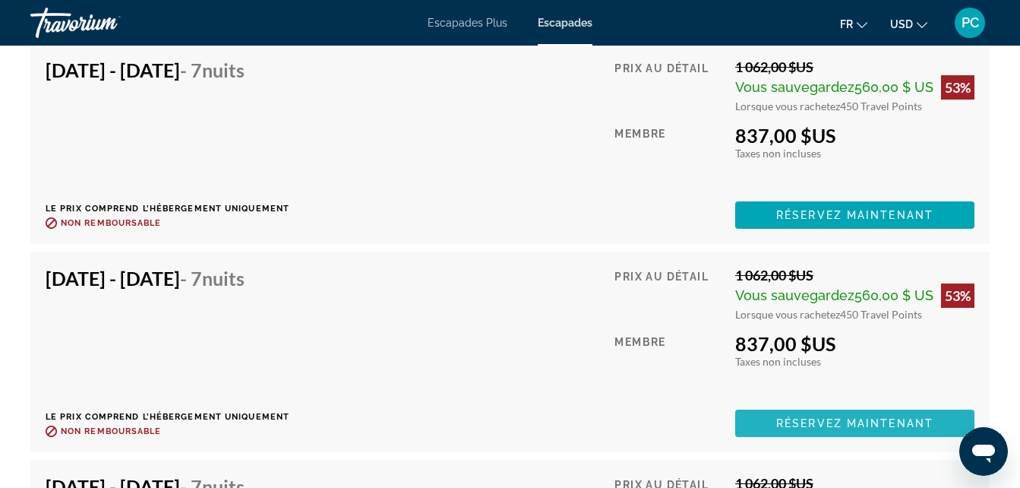
click at [849, 417] on span "Réservez maintenant" at bounding box center [854, 423] width 157 height 12
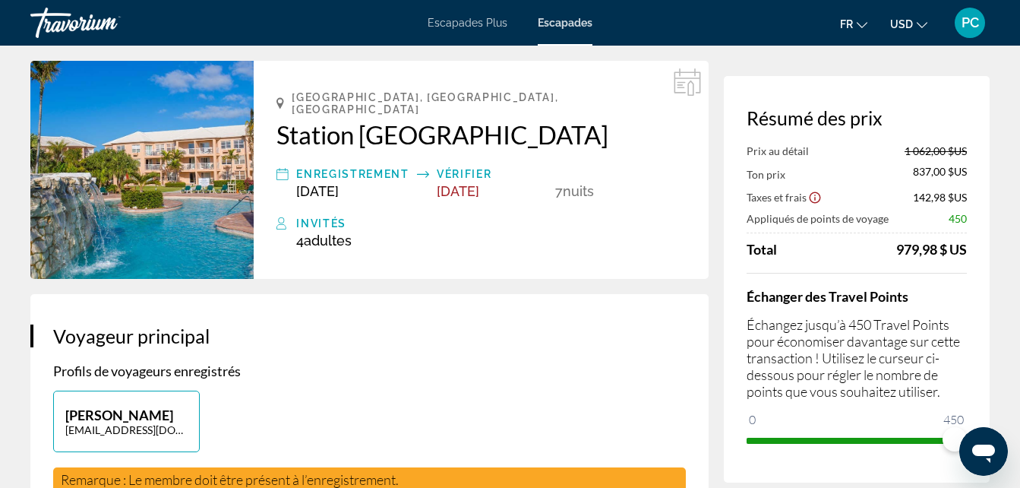
scroll to position [76, 0]
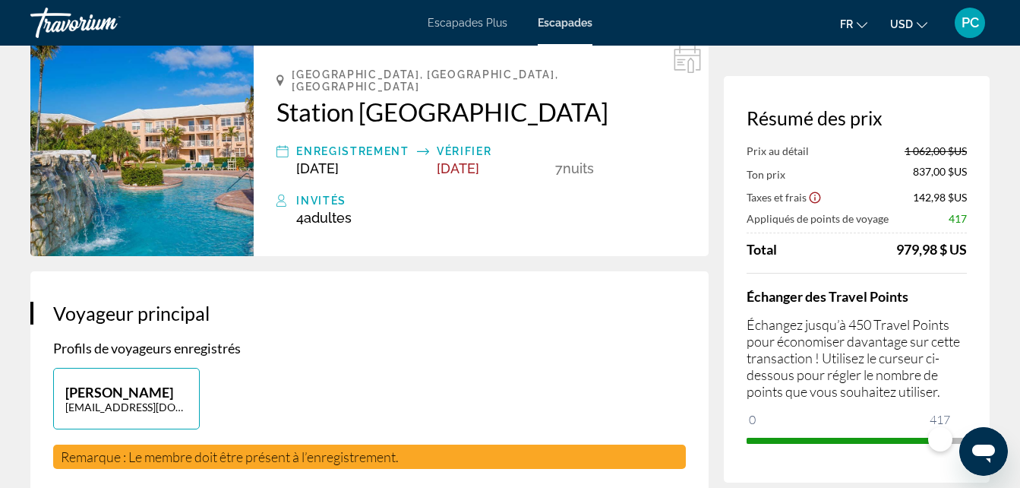
drag, startPoint x: 940, startPoint y: 438, endPoint x: 628, endPoint y: 448, distance: 312.4
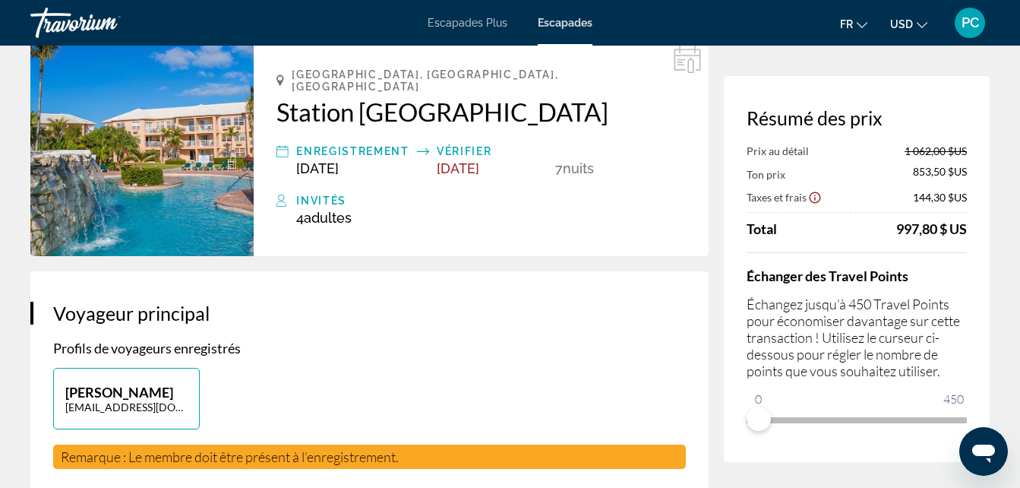
click at [751, 444] on div "Résumé des prix Prix au détail 1 062,00 $US Ton prix 853,50 $US Taxes et frais …" at bounding box center [857, 269] width 266 height 386
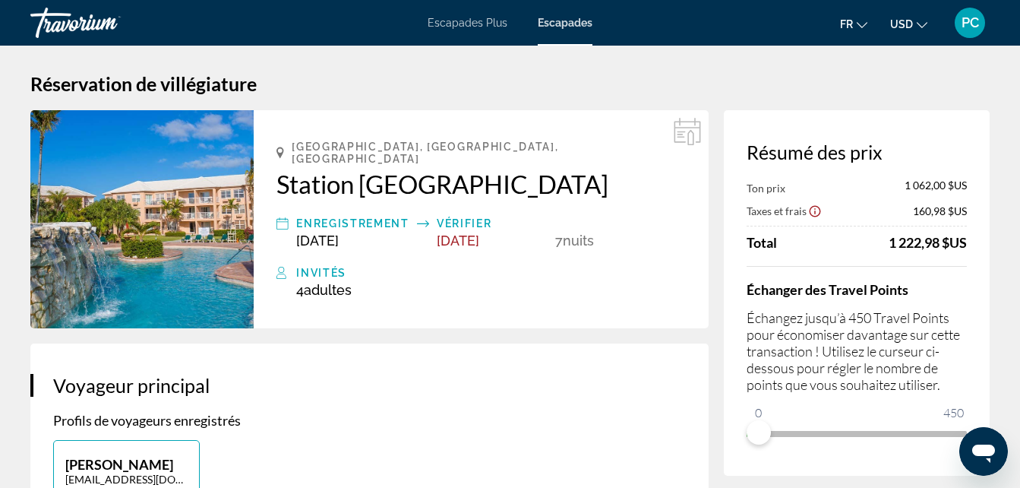
scroll to position [0, 0]
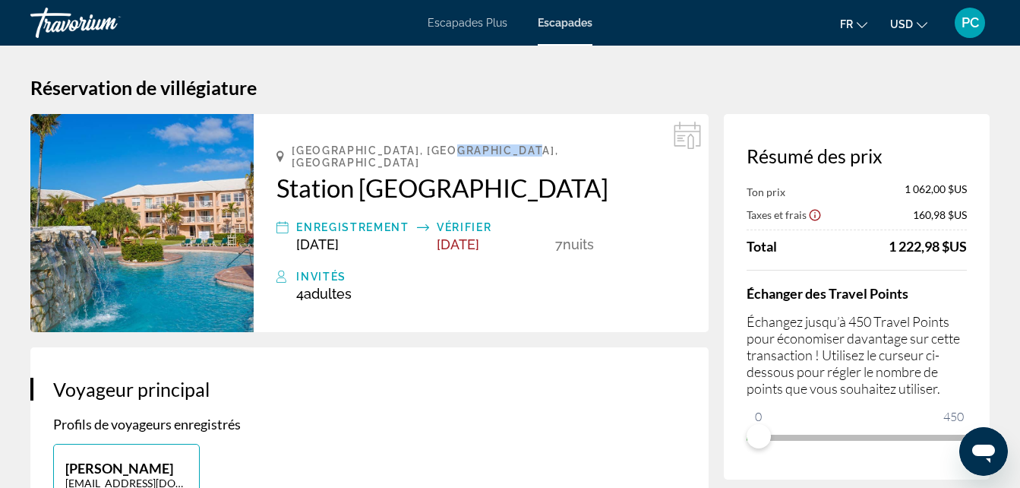
drag, startPoint x: 454, startPoint y: 148, endPoint x: 539, endPoint y: 149, distance: 84.3
click at [539, 149] on span "[GEOGRAPHIC_DATA], [GEOGRAPHIC_DATA], [GEOGRAPHIC_DATA]" at bounding box center [489, 156] width 394 height 24
drag, startPoint x: 292, startPoint y: 147, endPoint x: 645, endPoint y: 154, distance: 352.6
click at [645, 154] on div "[GEOGRAPHIC_DATA], [GEOGRAPHIC_DATA], [GEOGRAPHIC_DATA]" at bounding box center [481, 156] width 409 height 24
